Goal: Task Accomplishment & Management: Complete application form

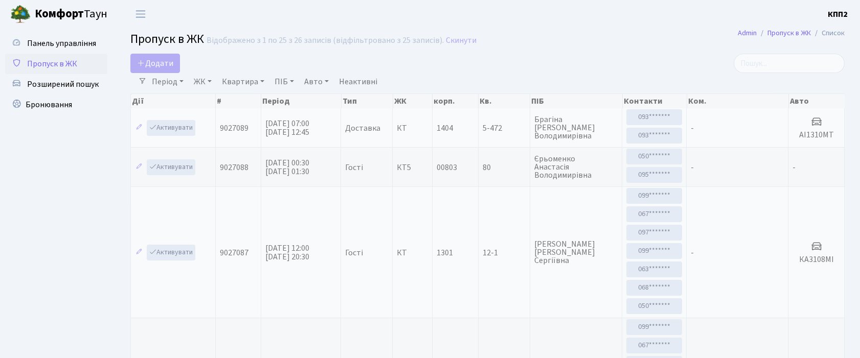
select select "25"
click at [175, 66] on link "Додати" at bounding box center [155, 63] width 50 height 19
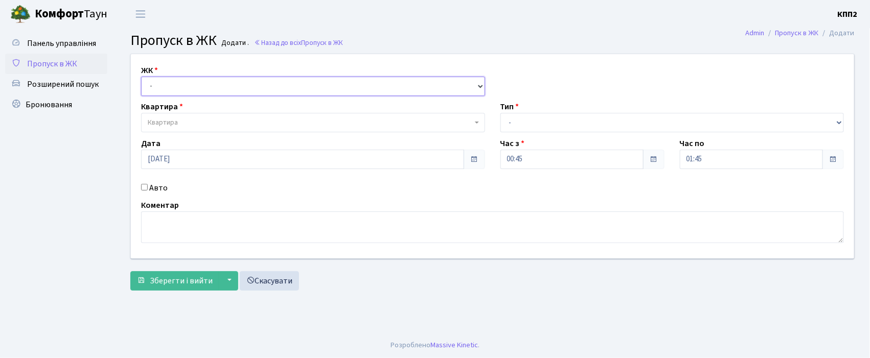
drag, startPoint x: 175, startPoint y: 80, endPoint x: 174, endPoint y: 95, distance: 14.9
click at [174, 81] on select "- КТ, вул. Регенераторна, 4 КТ2, просп. Соборності, 17 КТ3, вул. Березнева, 16 …" at bounding box center [313, 86] width 344 height 19
select select "271"
click at [141, 77] on select "- КТ, вул. Регенераторна, 4 КТ2, просп. Соборності, 17 КТ3, вул. Березнева, 16 …" at bounding box center [313, 86] width 344 height 19
select select
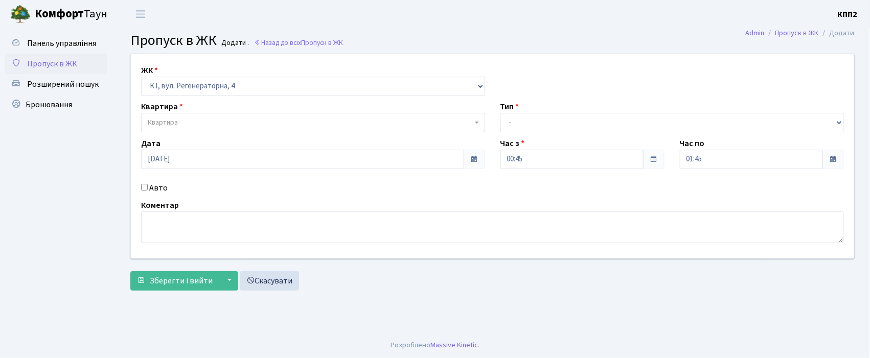
click at [159, 191] on label "Авто" at bounding box center [158, 188] width 18 height 12
click at [148, 191] on input "Авто" at bounding box center [144, 187] width 7 height 7
checkbox input "true"
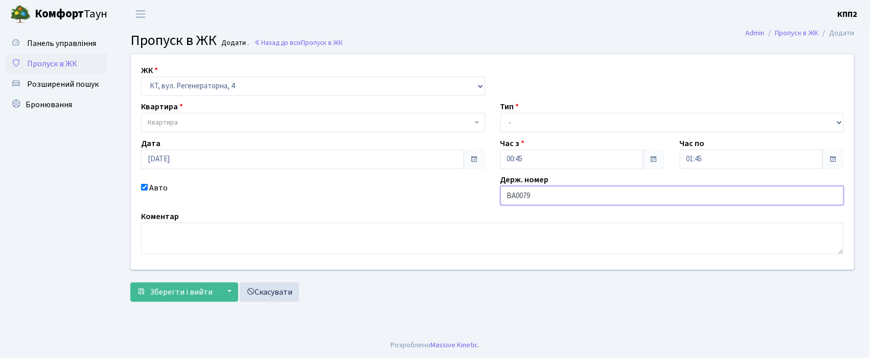
type input "ВА0079СЕ"
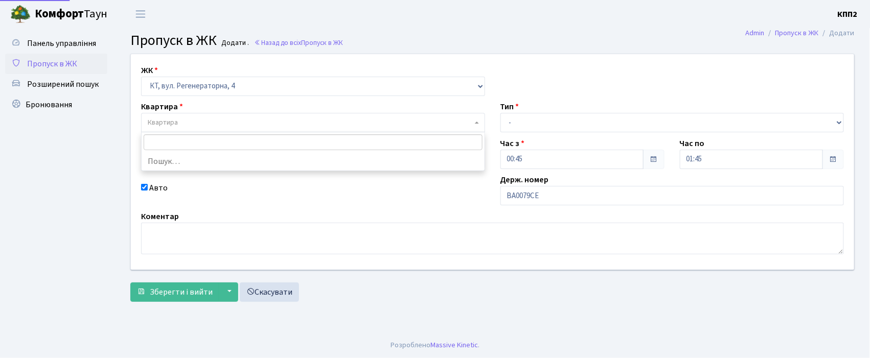
click at [194, 127] on span "Квартира" at bounding box center [310, 123] width 325 height 10
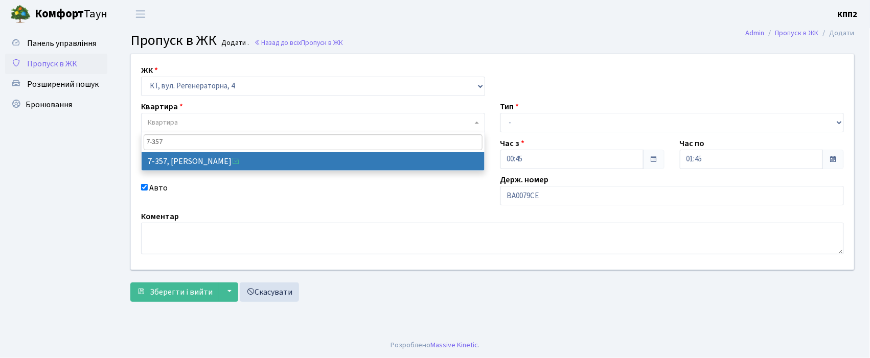
type input "7-357"
select select "4800"
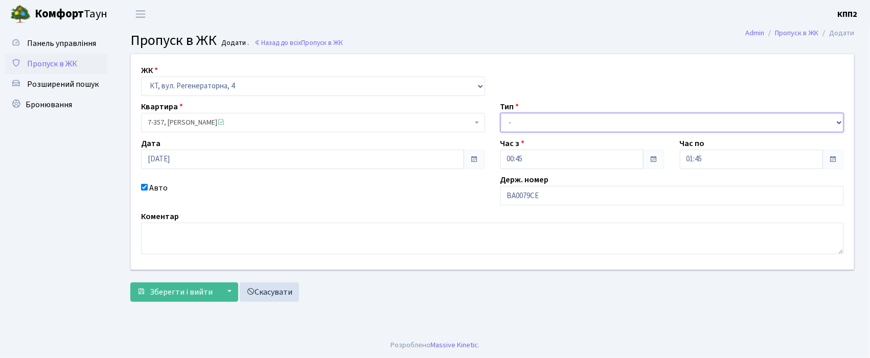
click at [579, 125] on select "- Доставка Таксі Гості Сервіс" at bounding box center [672, 122] width 344 height 19
select select "3"
click at [500, 113] on select "- Доставка Таксі Гості Сервіс" at bounding box center [672, 122] width 344 height 19
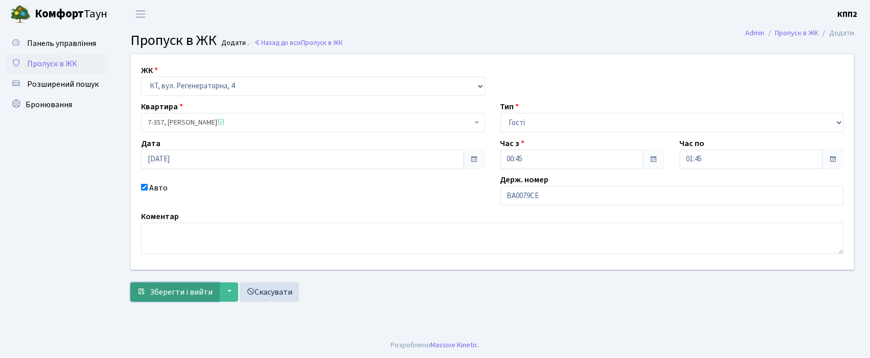
click at [145, 293] on button "Зберегти і вийти" at bounding box center [174, 292] width 89 height 19
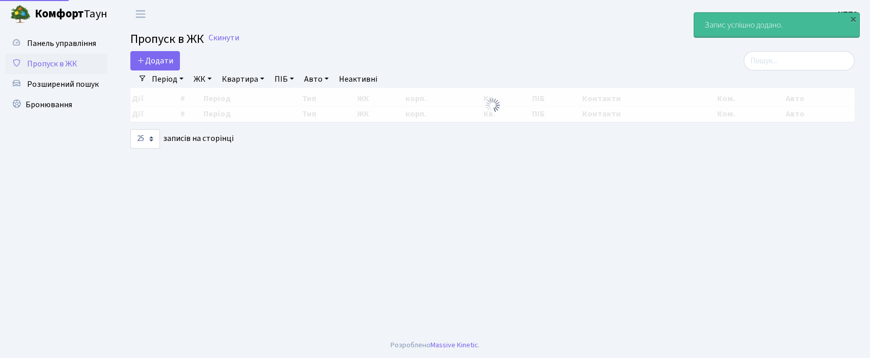
select select "25"
click at [792, 60] on input "search" at bounding box center [799, 60] width 111 height 19
